Goal: Transaction & Acquisition: Purchase product/service

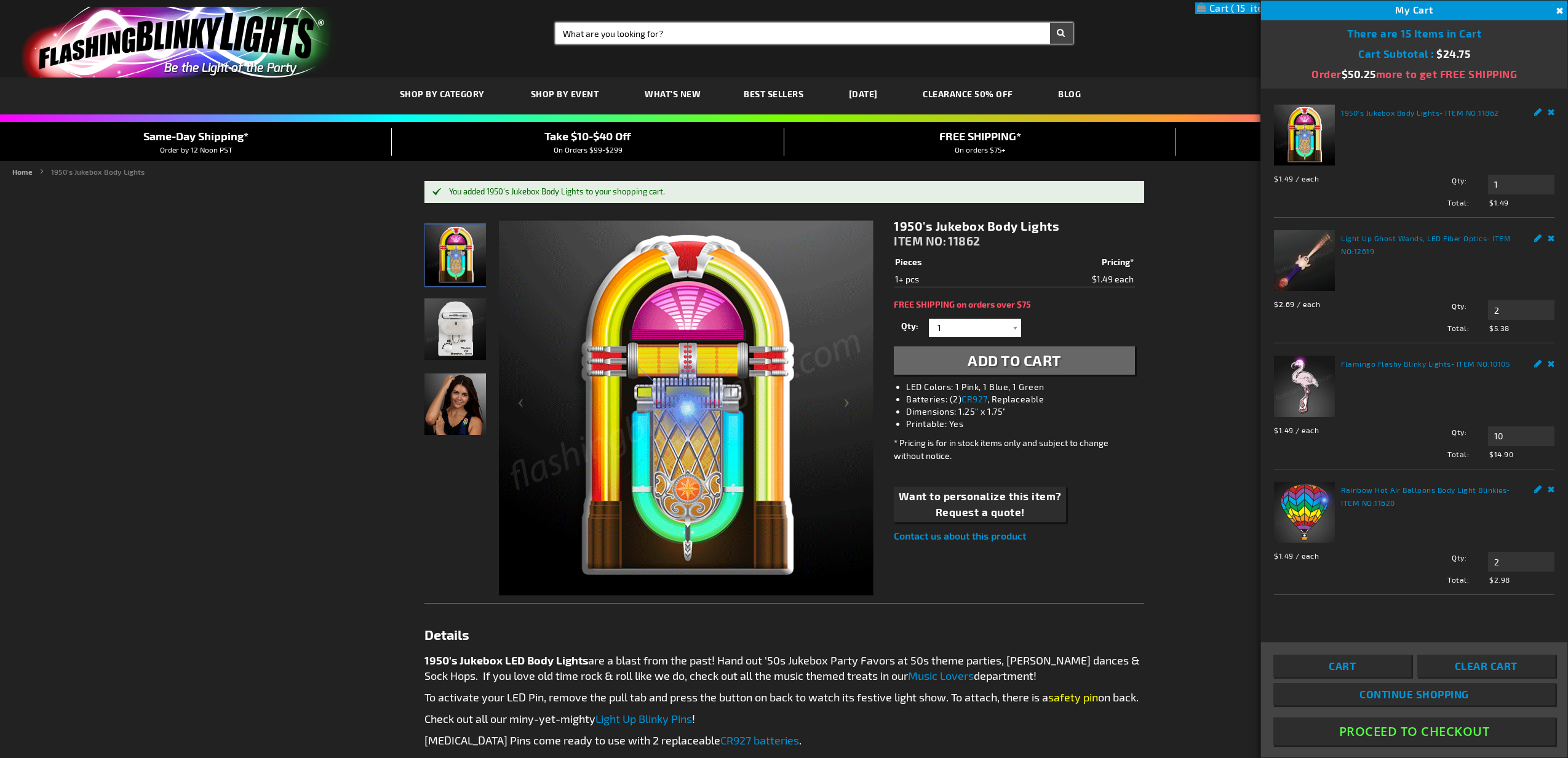
click at [606, 36] on input "Search" at bounding box center [813, 34] width 517 height 21
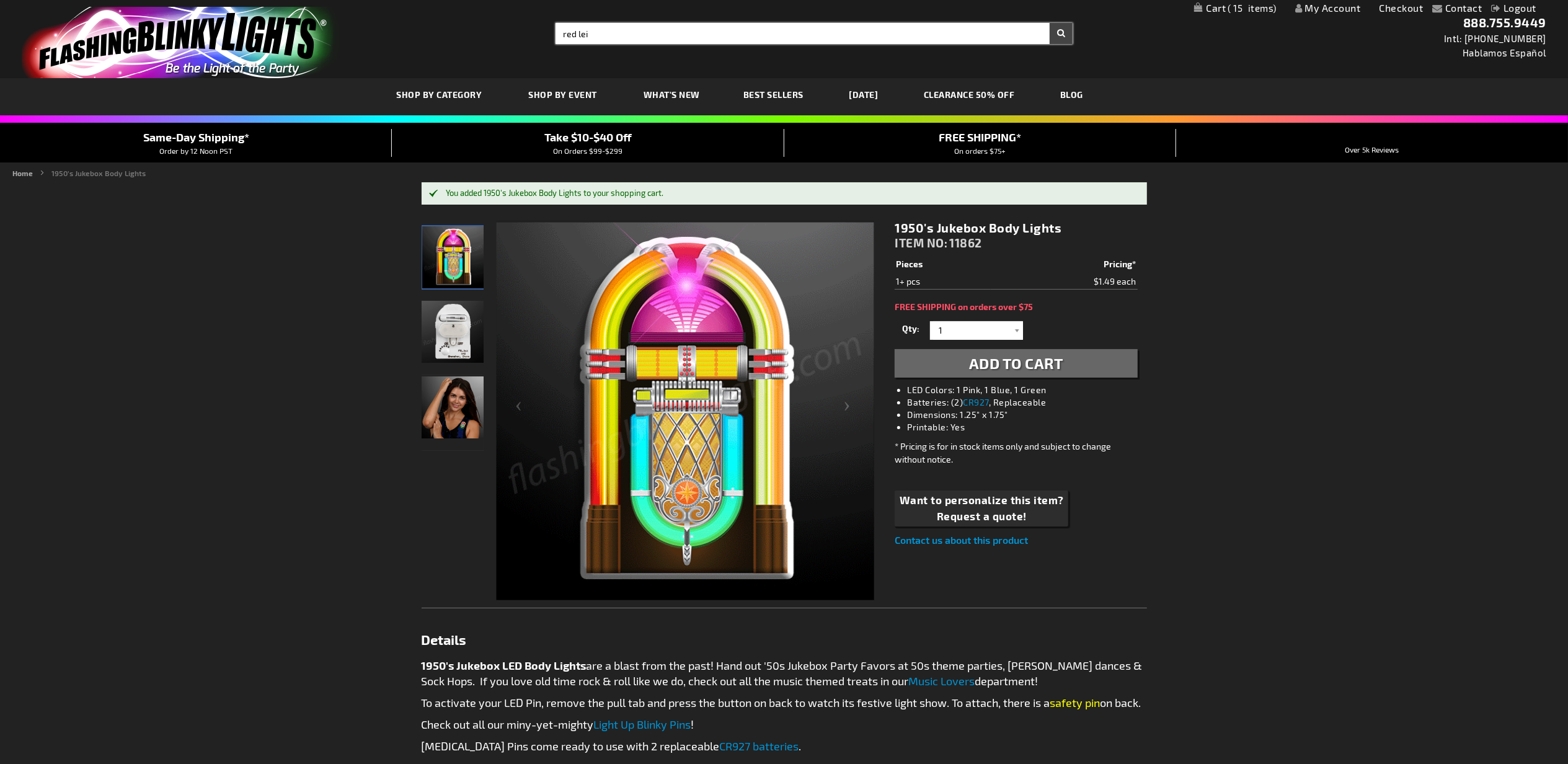
type input "red lei"
click at [1050, 23] on button "Search" at bounding box center [1061, 34] width 23 height 22
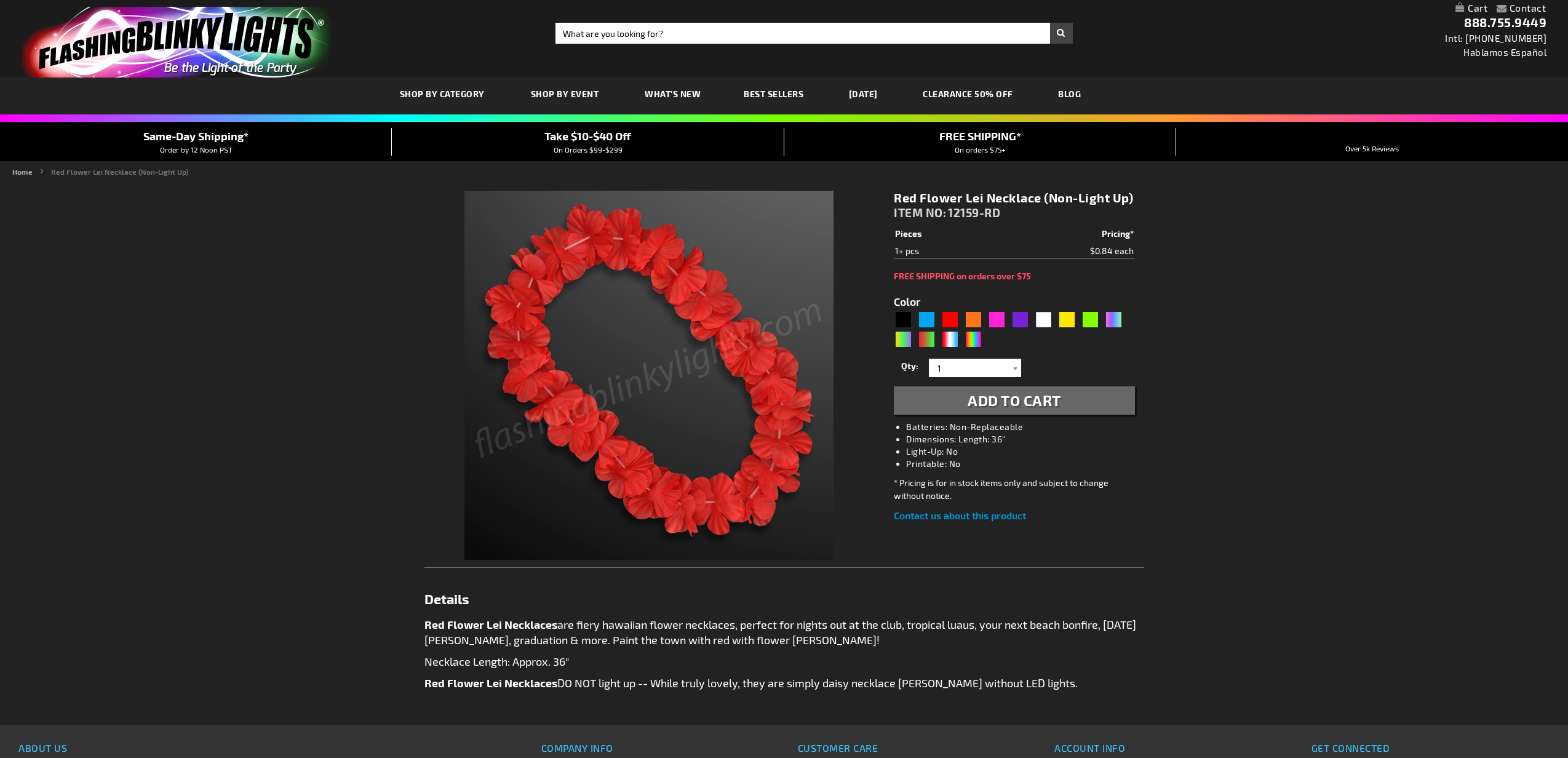
type input "5641"
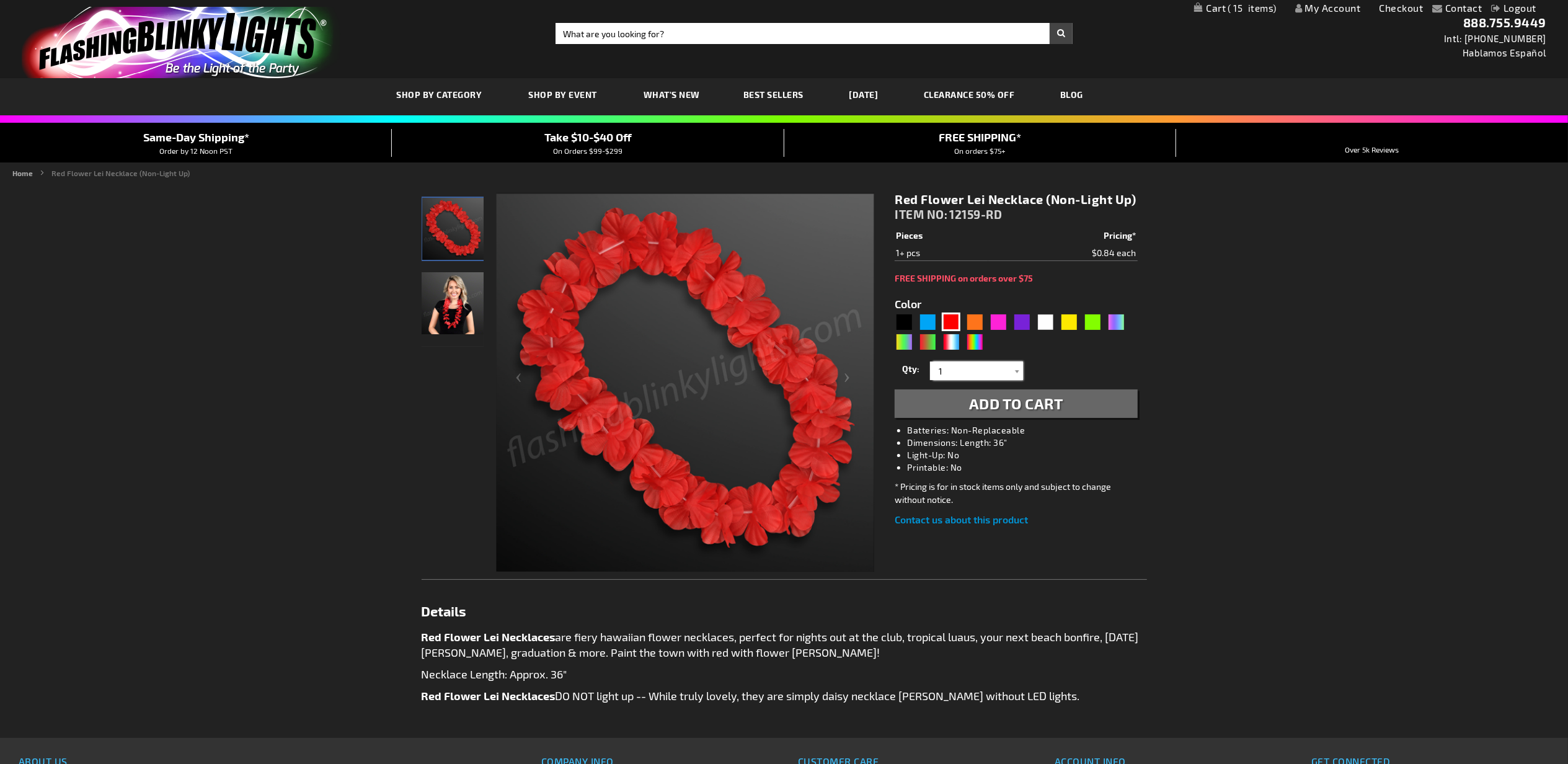
click at [979, 376] on input "1" at bounding box center [978, 370] width 90 height 19
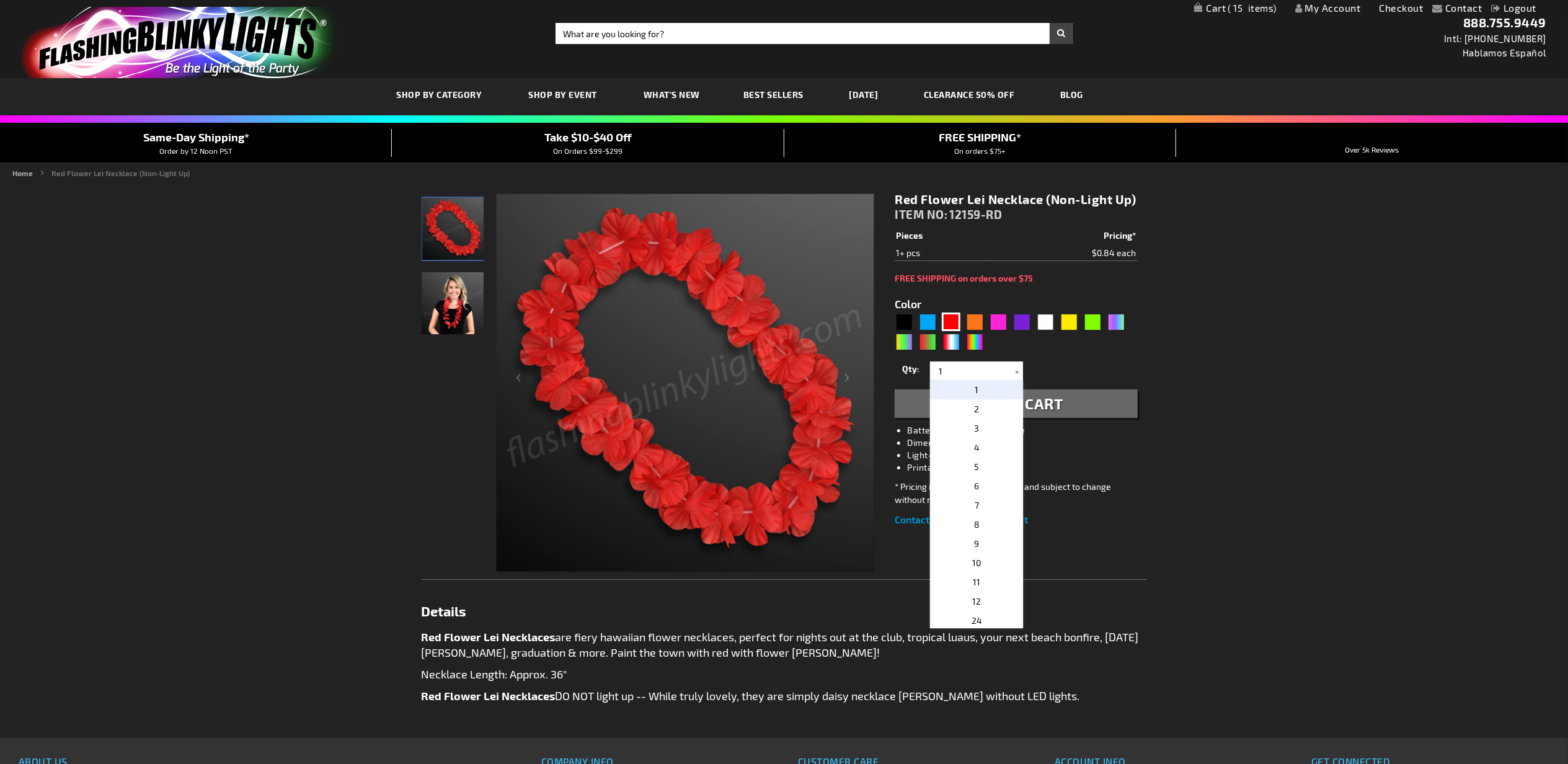
drag, startPoint x: 975, startPoint y: 425, endPoint x: 997, endPoint y: 428, distance: 22.2
click at [975, 427] on p "3" at bounding box center [977, 428] width 93 height 19
type input "3"
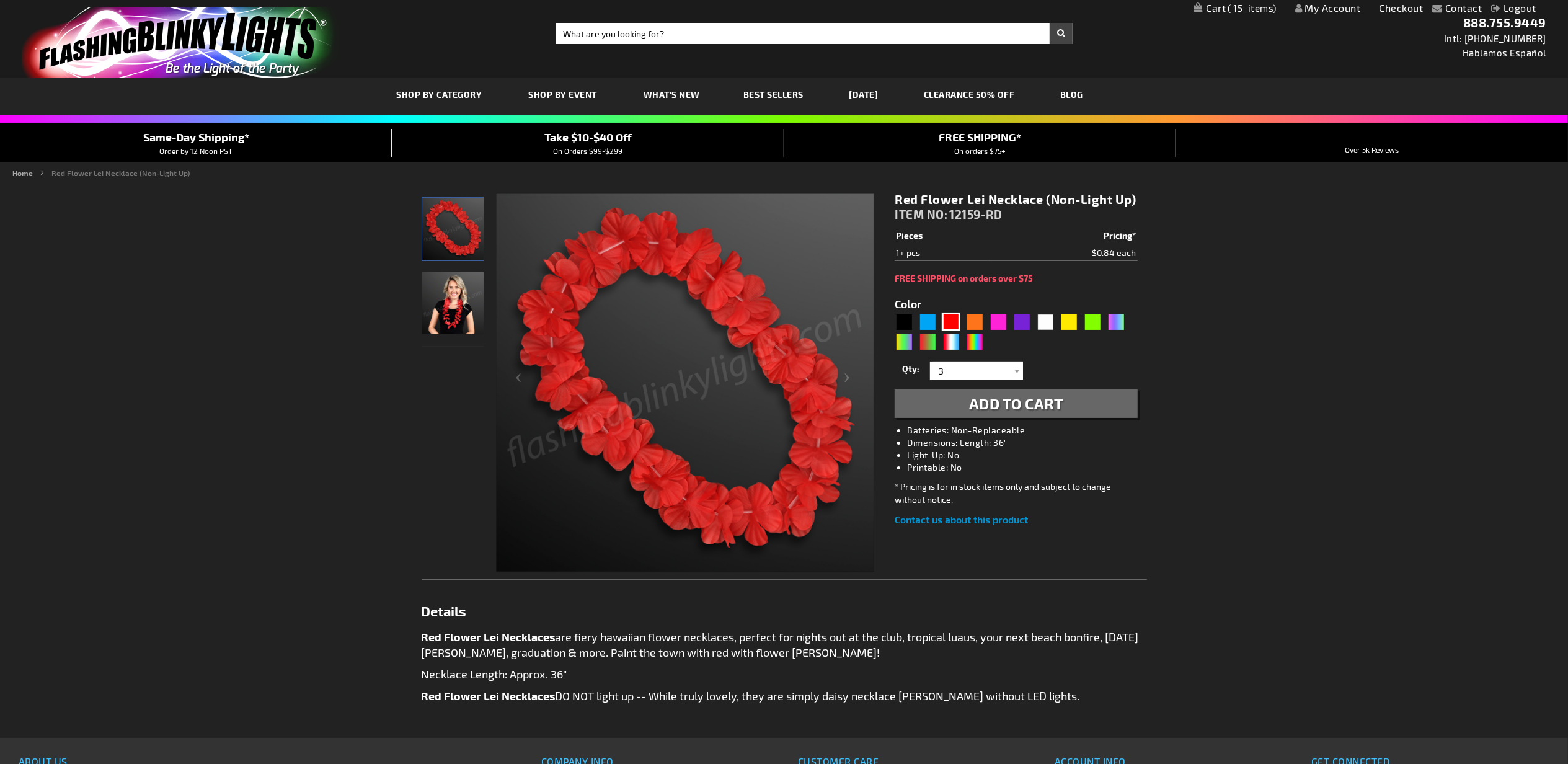
click at [1043, 396] on span "Add to Cart" at bounding box center [1015, 404] width 94 height 18
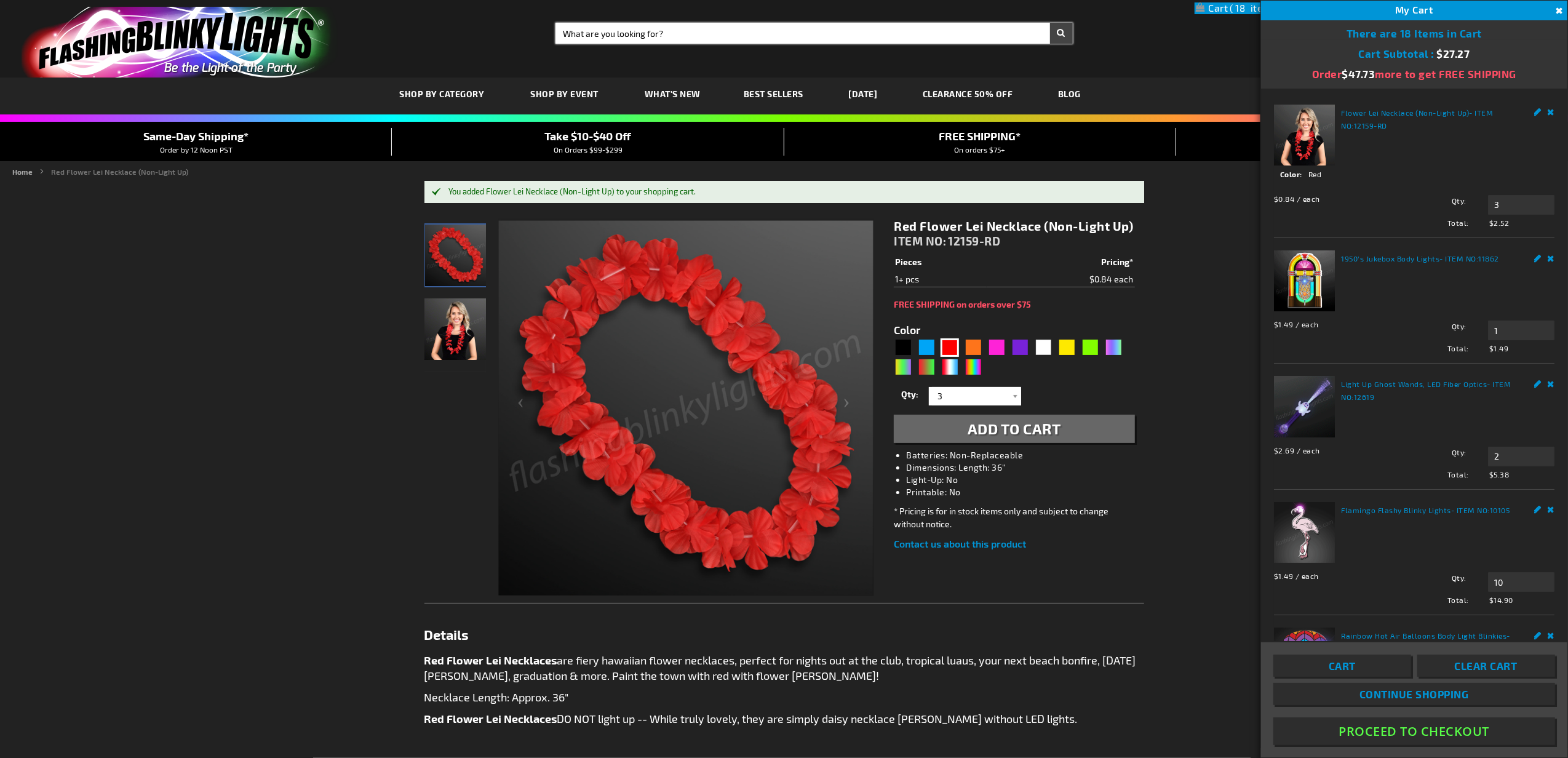
click at [618, 36] on input "Search" at bounding box center [813, 34] width 517 height 21
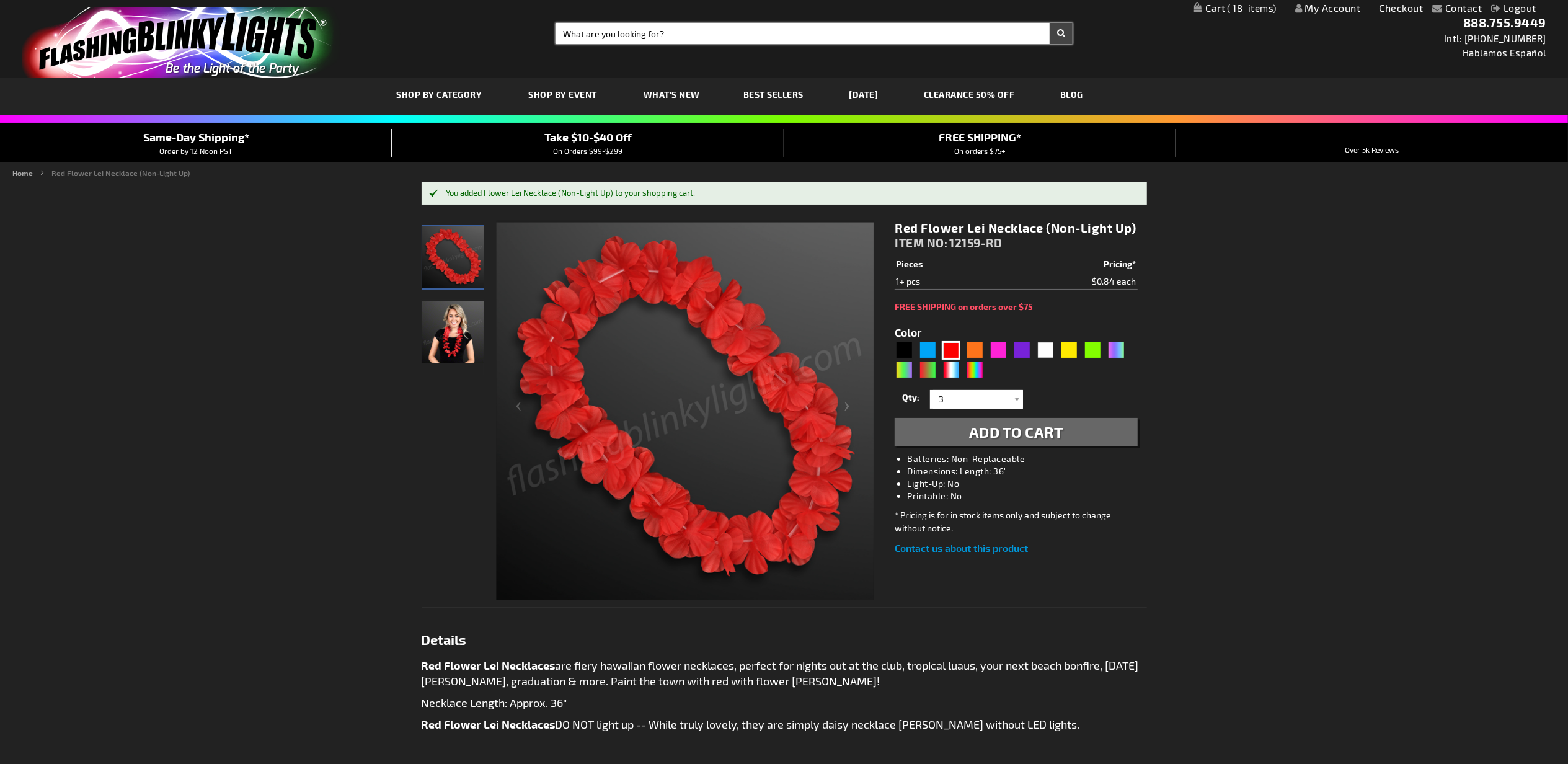
click at [623, 37] on input "Search" at bounding box center [814, 34] width 517 height 22
type input "ag3"
click at [1050, 23] on button "Search" at bounding box center [1061, 34] width 23 height 22
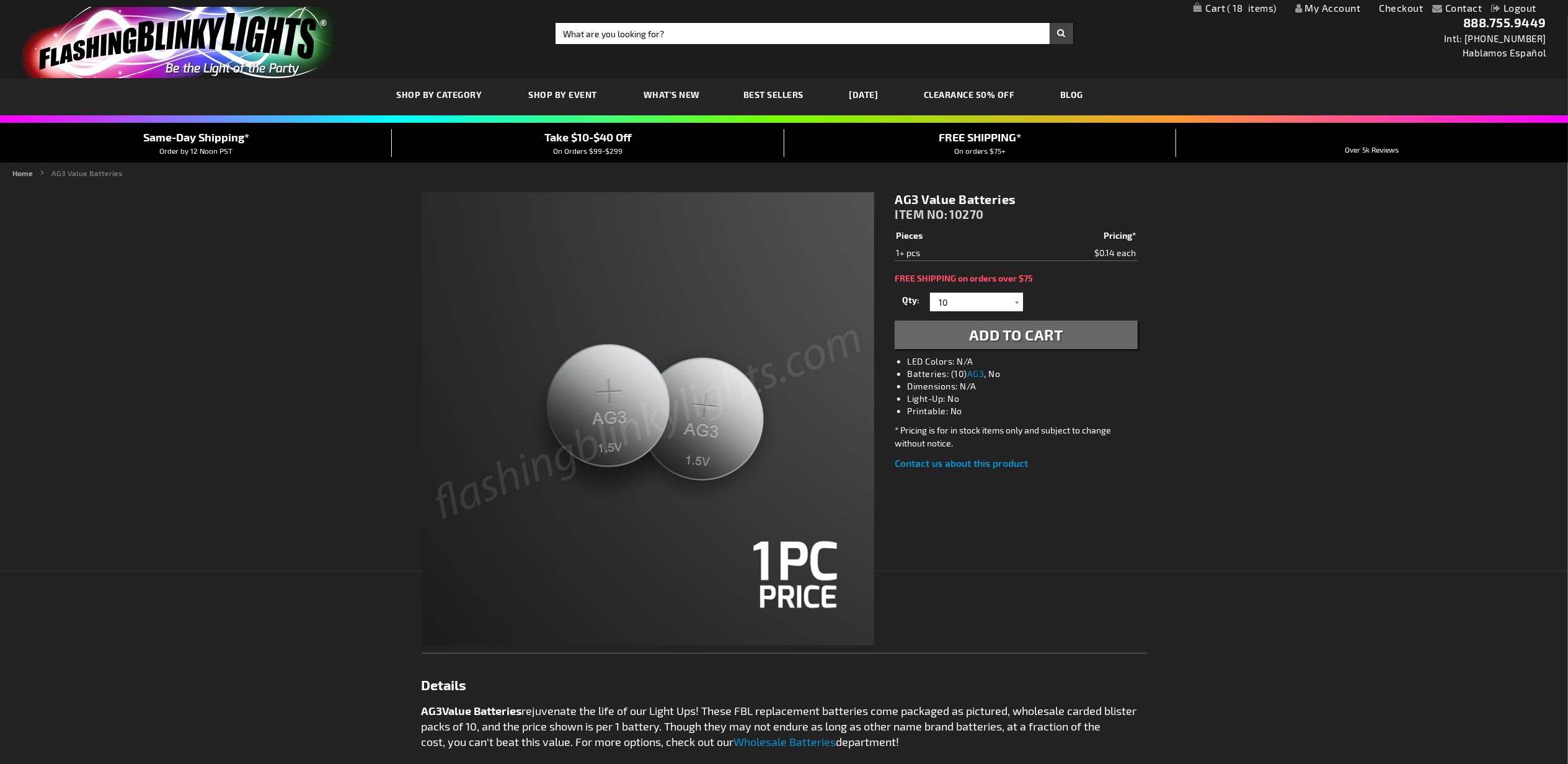
click at [1000, 324] on button "Add to Cart" at bounding box center [1015, 334] width 242 height 29
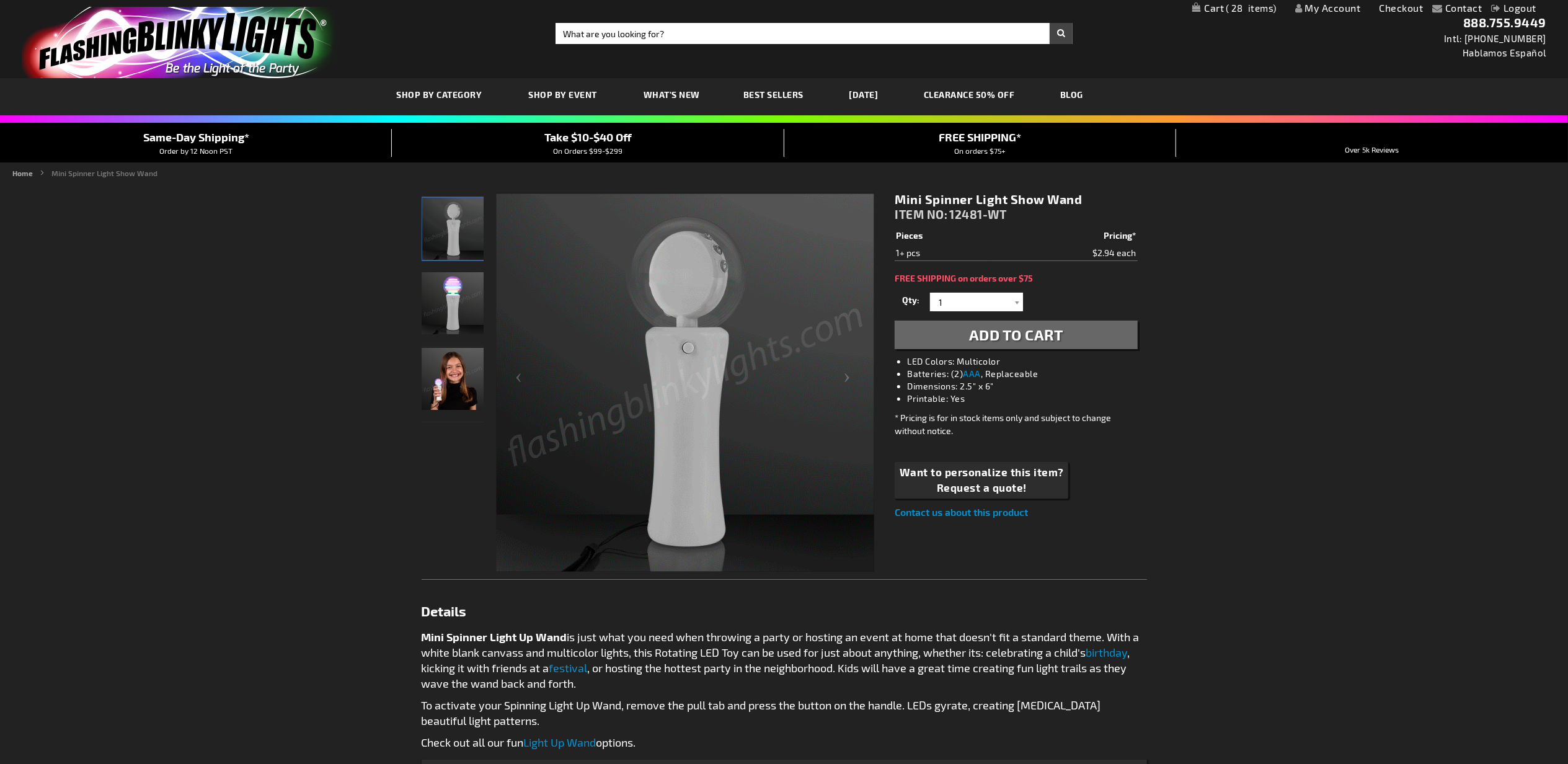
click at [1015, 334] on span "Add to Cart" at bounding box center [1015, 334] width 94 height 18
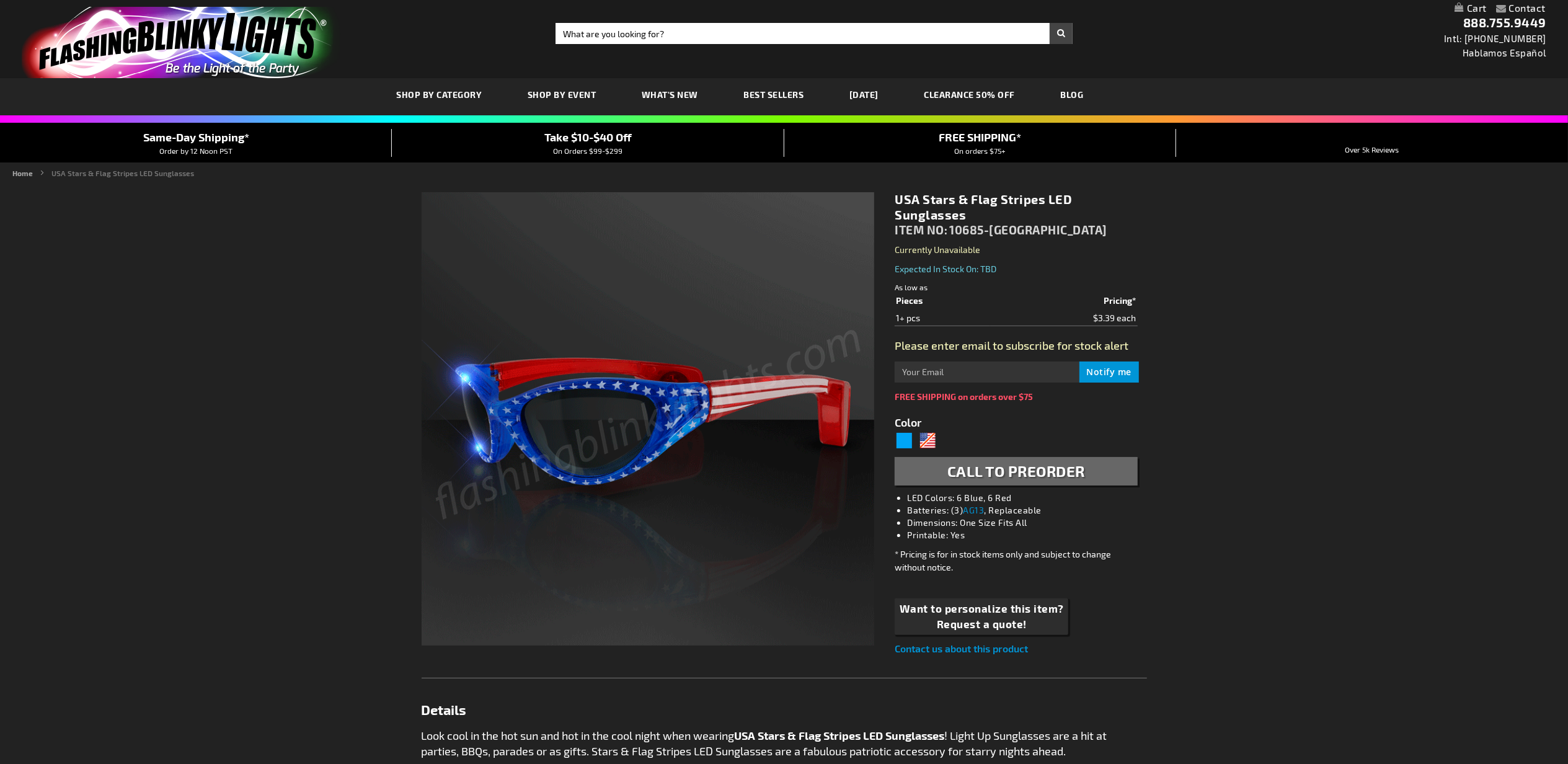
type input "5695"
